Goal: Task Accomplishment & Management: Manage account settings

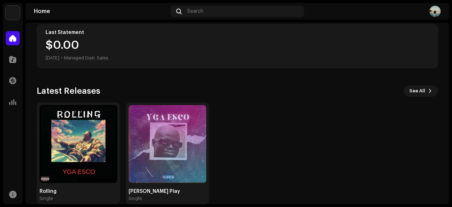
scroll to position [142, 0]
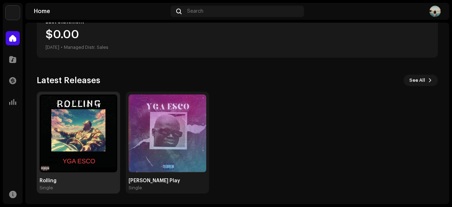
click at [109, 147] on img at bounding box center [79, 133] width 78 height 78
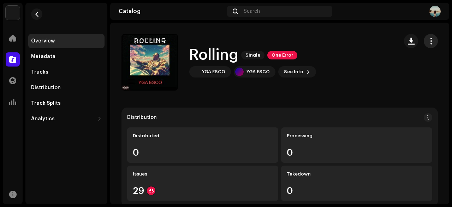
click at [431, 39] on button "button" at bounding box center [431, 41] width 14 height 14
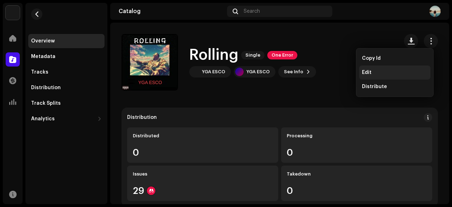
click at [369, 75] on div "Edit" at bounding box center [394, 72] width 71 height 14
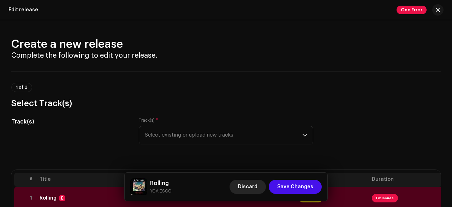
click at [253, 189] on span "Discard" at bounding box center [247, 186] width 19 height 14
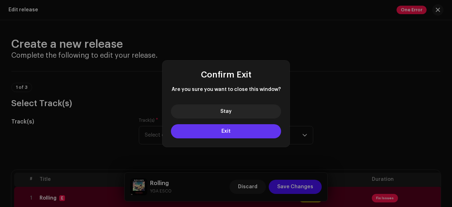
click at [237, 130] on button "Exit" at bounding box center [226, 131] width 110 height 14
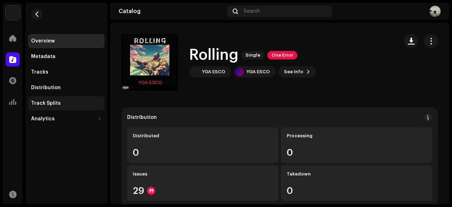
click at [54, 103] on div "Track Splits" at bounding box center [46, 103] width 30 height 6
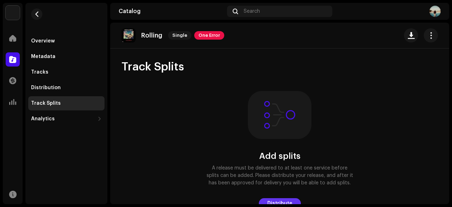
click at [287, 197] on span "Distribute" at bounding box center [279, 203] width 25 height 14
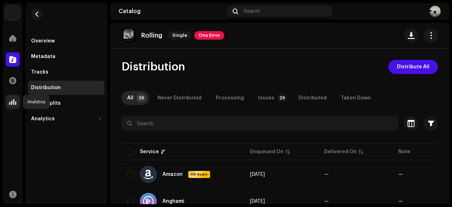
click at [16, 101] on span at bounding box center [12, 102] width 7 height 6
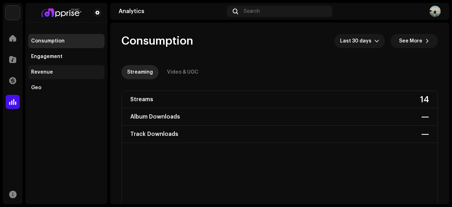
click at [61, 74] on div "Revenue" at bounding box center [66, 72] width 71 height 6
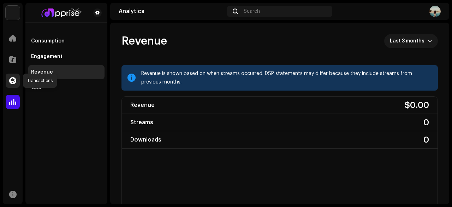
click at [8, 83] on div at bounding box center [13, 80] width 14 height 14
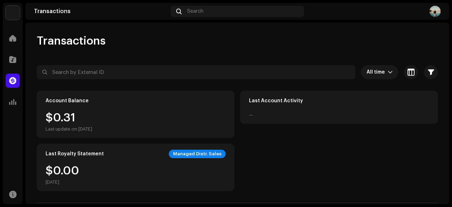
click at [65, 110] on div "Account Balance $0.31 Last update on [DATE]" at bounding box center [136, 113] width 198 height 47
click at [12, 63] on div at bounding box center [13, 59] width 14 height 14
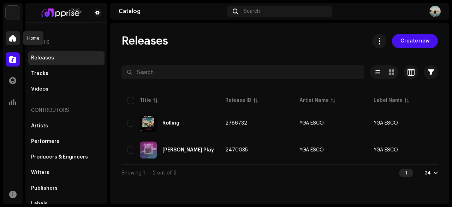
click at [15, 38] on span at bounding box center [12, 38] width 7 height 6
